Goal: Entertainment & Leisure: Consume media (video, audio)

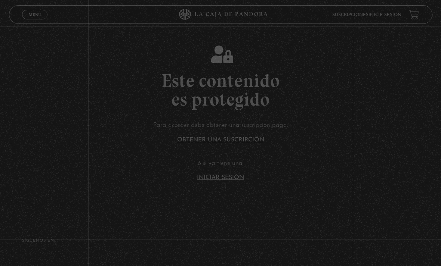
scroll to position [71, 0]
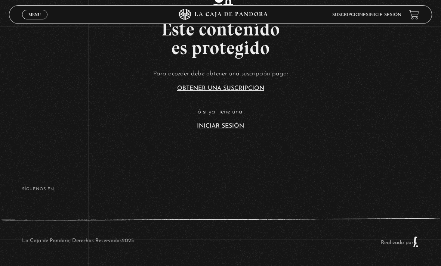
click at [208, 123] on link "Iniciar Sesión" at bounding box center [220, 126] width 47 height 6
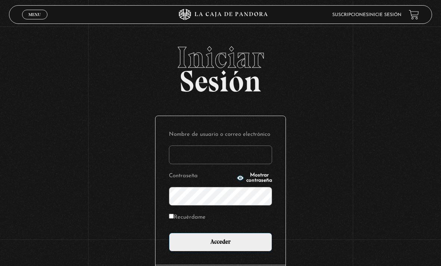
type input "[EMAIL_ADDRESS][DOMAIN_NAME]"
click at [220, 246] on input "Acceder" at bounding box center [220, 242] width 103 height 19
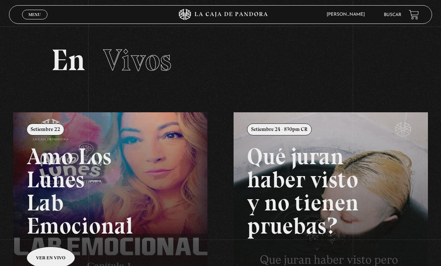
click at [38, 16] on span "Menu" at bounding box center [34, 14] width 12 height 4
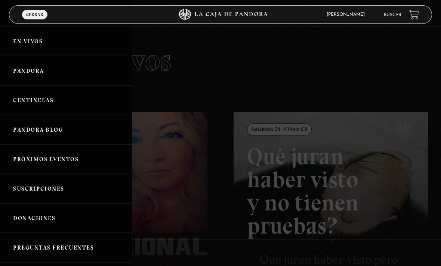
click at [33, 98] on link "Centinelas" at bounding box center [66, 101] width 132 height 30
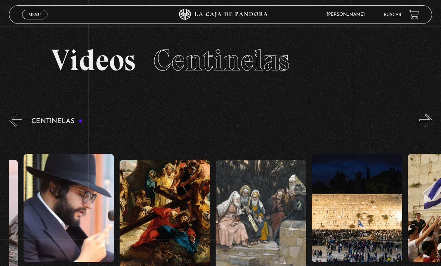
scroll to position [0, 10621]
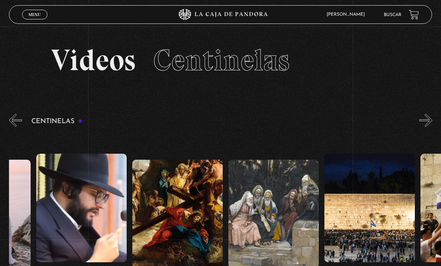
click at [183, 222] on figure at bounding box center [177, 214] width 90 height 108
